Goal: Information Seeking & Learning: Learn about a topic

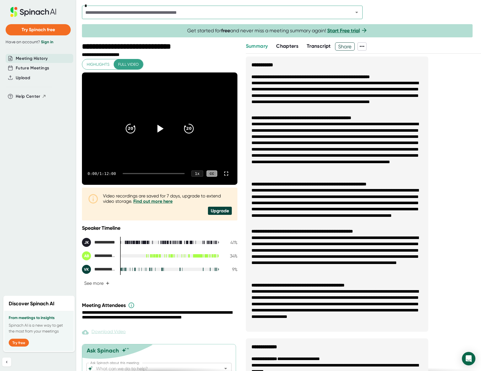
click at [285, 47] on span "Chapters" at bounding box center [287, 46] width 22 height 6
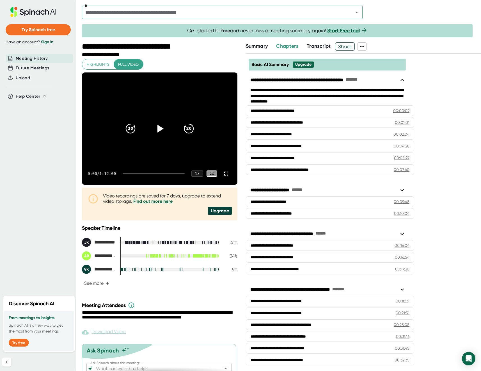
click at [313, 44] on span "Transcript" at bounding box center [319, 46] width 24 height 6
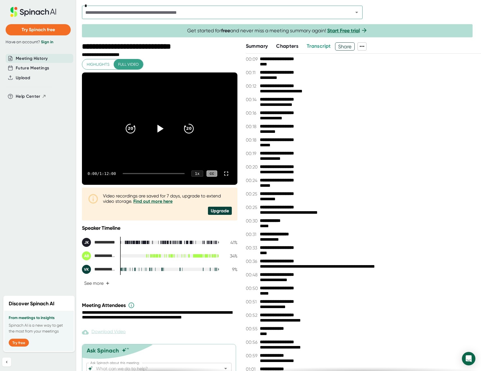
click at [293, 44] on span "Chapters" at bounding box center [287, 46] width 22 height 6
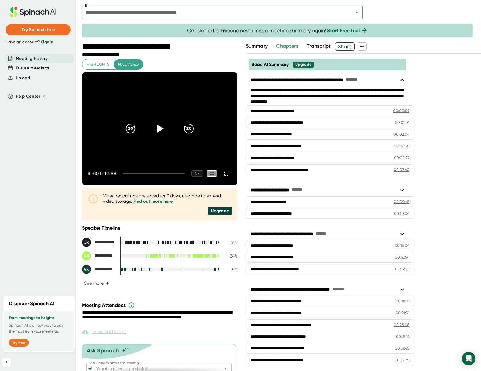
click at [268, 43] on span "Summary" at bounding box center [257, 46] width 22 height 6
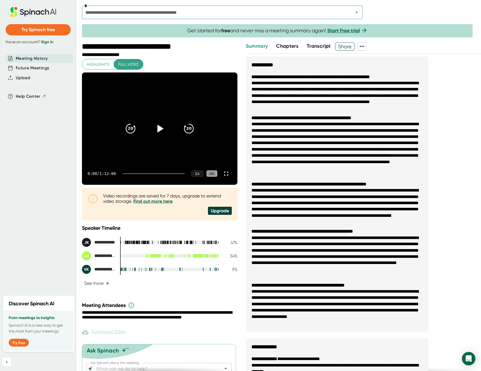
click at [280, 44] on span "Chapters" at bounding box center [287, 46] width 22 height 6
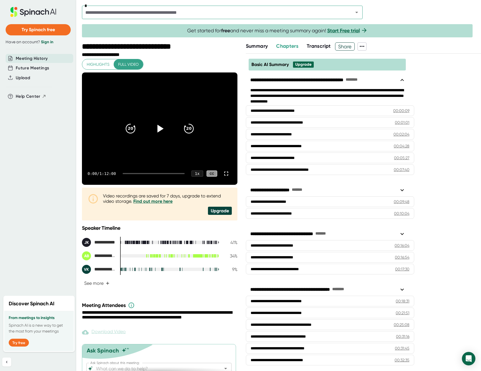
click at [318, 44] on span "Transcript" at bounding box center [319, 46] width 24 height 6
